Goal: Information Seeking & Learning: Learn about a topic

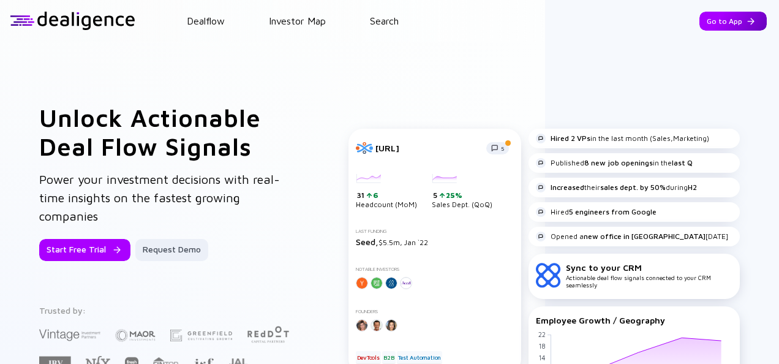
click at [713, 22] on div "Go to App" at bounding box center [732, 21] width 67 height 19
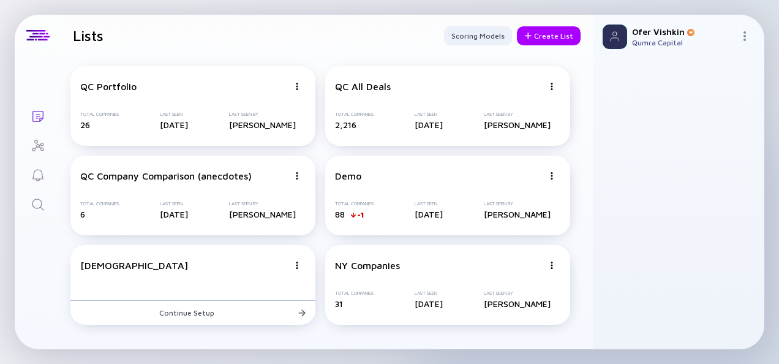
click at [6, 155] on div "Lists Lists Scoring Models Create List QC Portfolio Total Companies 26 Last See…" at bounding box center [389, 182] width 779 height 364
click at [37, 203] on icon "Search" at bounding box center [38, 204] width 15 height 15
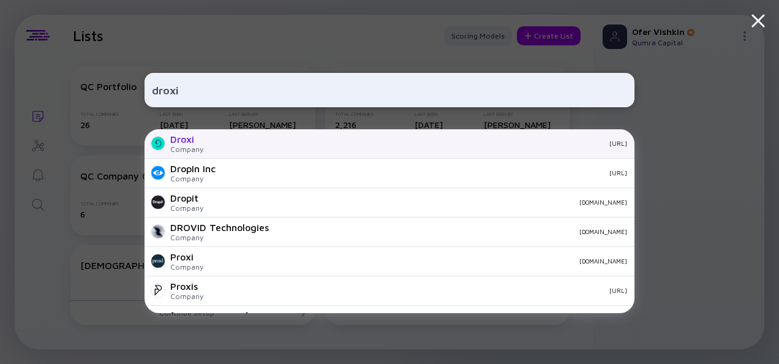
type input "droxi"
click at [198, 142] on div "Droxi" at bounding box center [186, 138] width 33 height 11
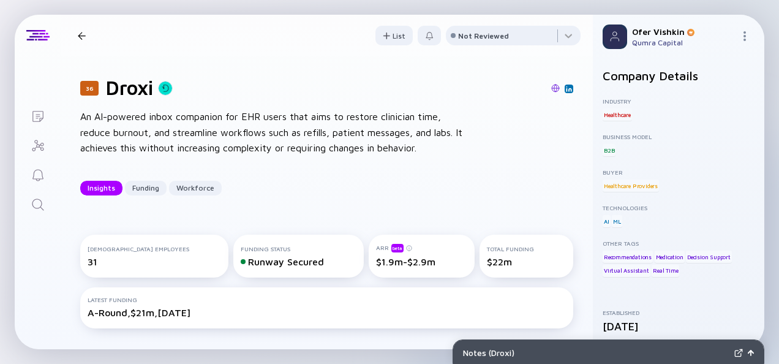
click at [571, 168] on div "36 Droxi An AI-powered inbox companion for EHR users that aims to restore clini…" at bounding box center [327, 135] width 532 height 159
click at [32, 212] on div "Search" at bounding box center [38, 205] width 15 height 17
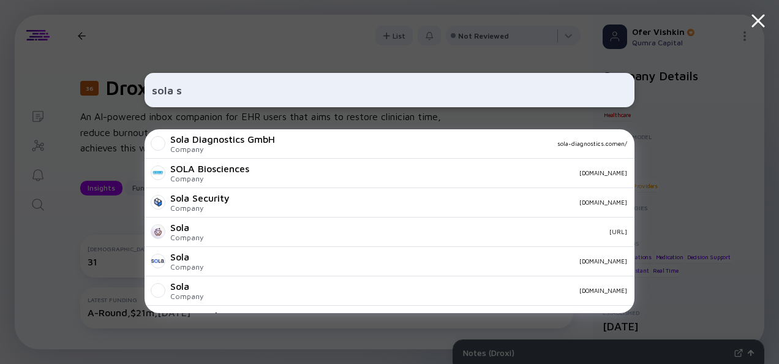
type input "sola se"
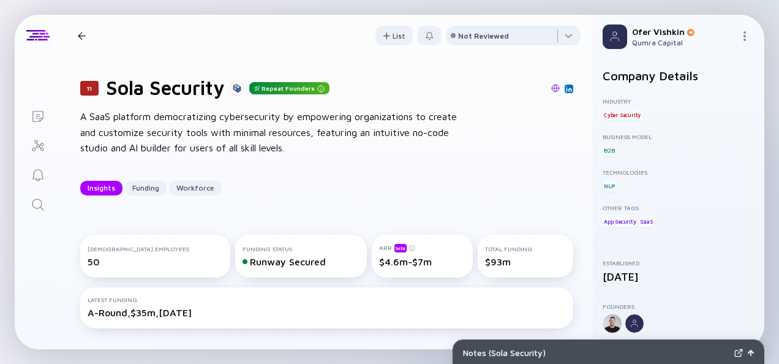
click at [571, 156] on div "11 Sola Security Repeat Founders A SaaS platform democratizing cybersecurity by…" at bounding box center [327, 135] width 532 height 159
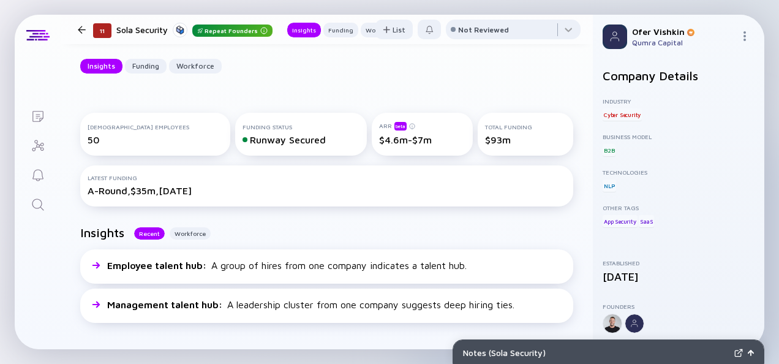
scroll to position [121, 0]
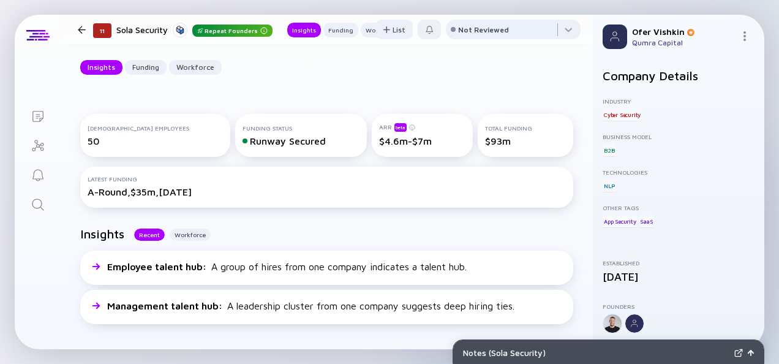
click at [40, 200] on icon "Search" at bounding box center [38, 204] width 12 height 12
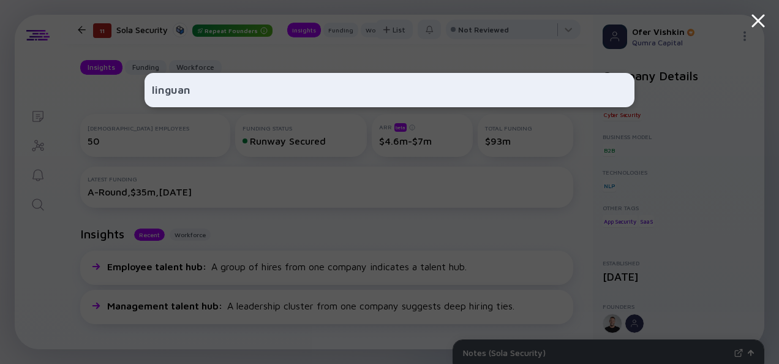
type input "linguana"
